Goal: Navigation & Orientation: Understand site structure

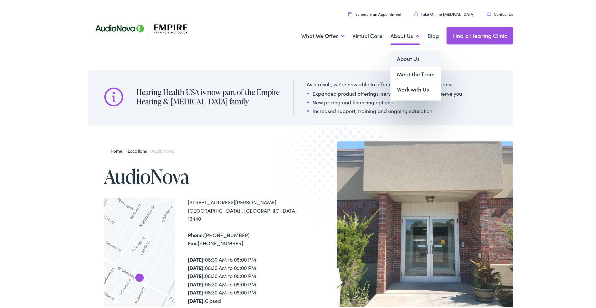
click at [403, 58] on link "About Us" at bounding box center [415, 57] width 51 height 15
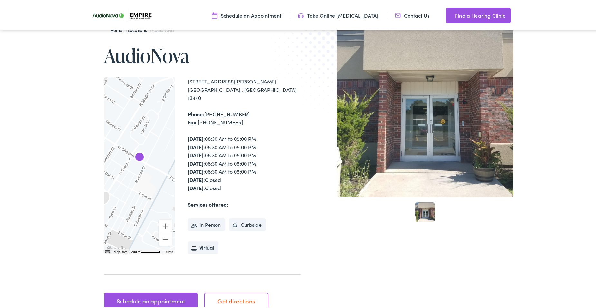
scroll to position [129, 0]
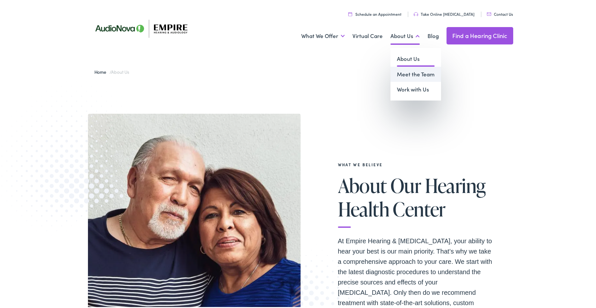
click at [409, 71] on link "Meet the Team" at bounding box center [415, 72] width 51 height 15
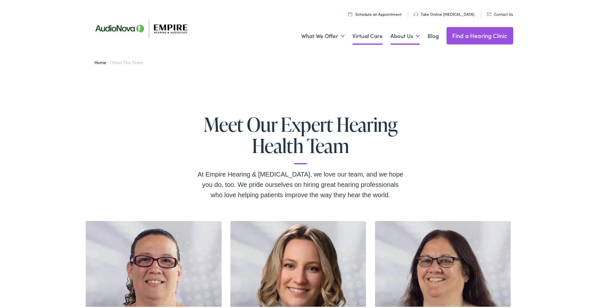
click at [368, 37] on link "Virtual Care" at bounding box center [367, 35] width 30 height 24
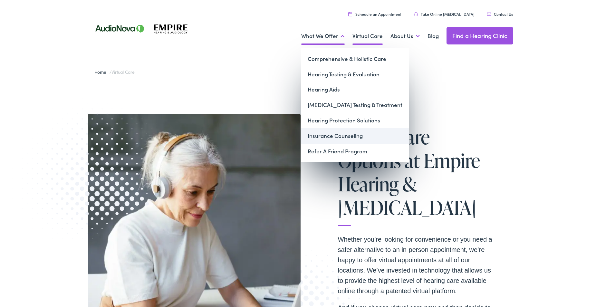
click at [339, 133] on link "Insurance Counseling" at bounding box center [355, 134] width 108 height 15
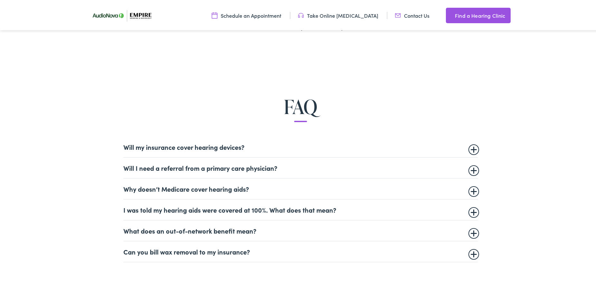
scroll to position [354, 0]
